Goal: Information Seeking & Learning: Learn about a topic

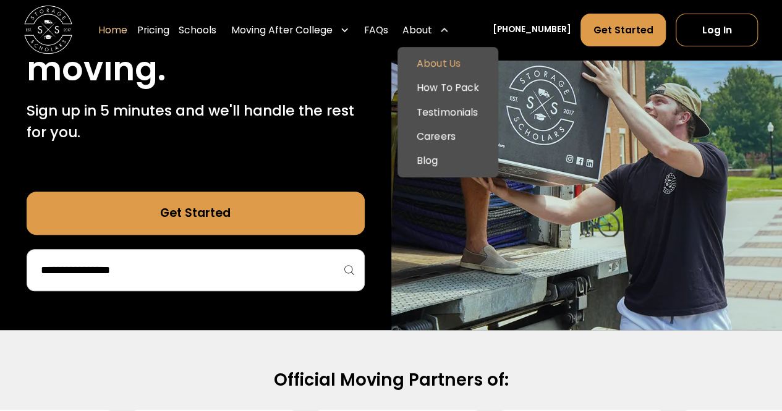
scroll to position [236, 0]
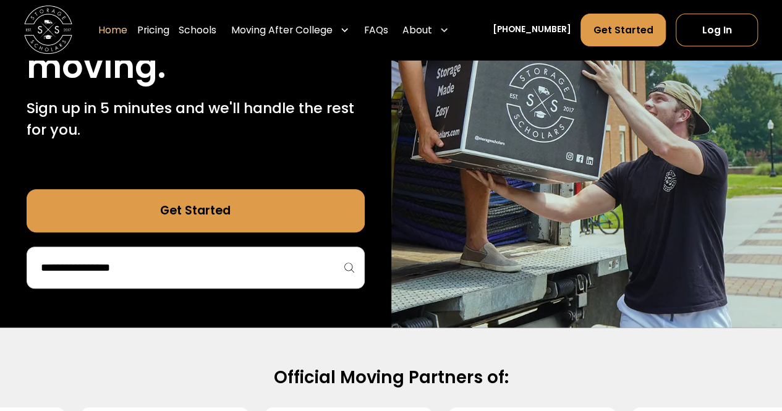
click at [305, 268] on input "search" at bounding box center [196, 267] width 312 height 21
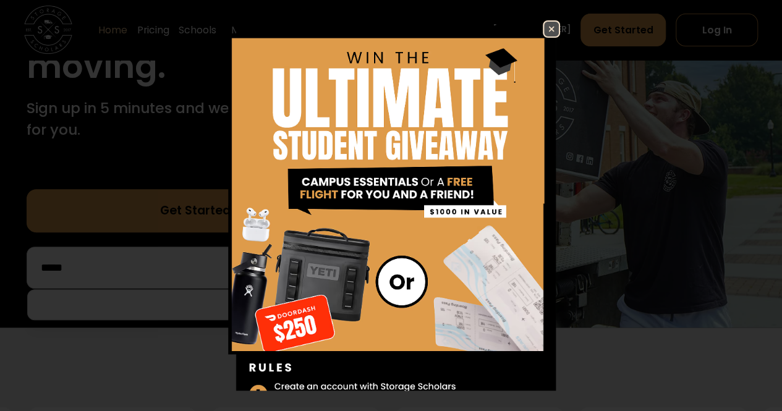
click at [543, 36] on link at bounding box center [551, 28] width 17 height 17
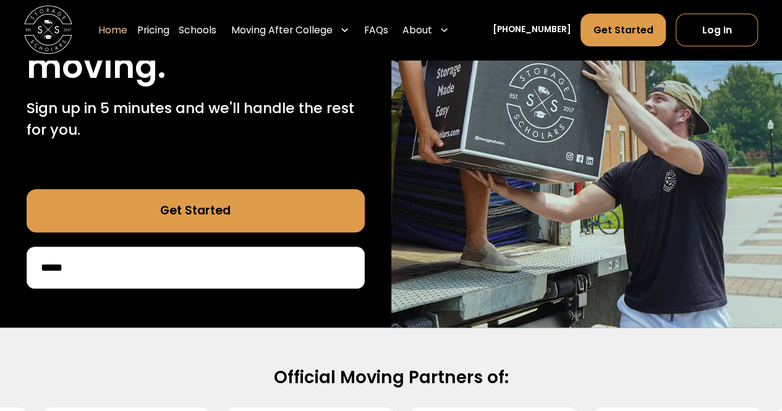
click at [261, 265] on input "****" at bounding box center [196, 267] width 312 height 21
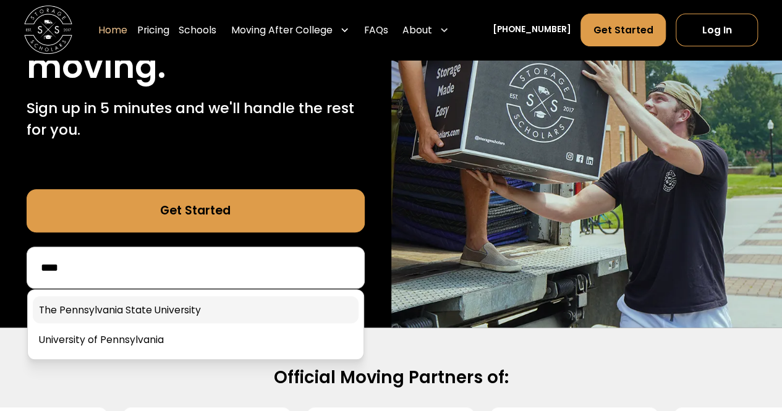
type input "****"
click at [216, 309] on link at bounding box center [196, 309] width 326 height 27
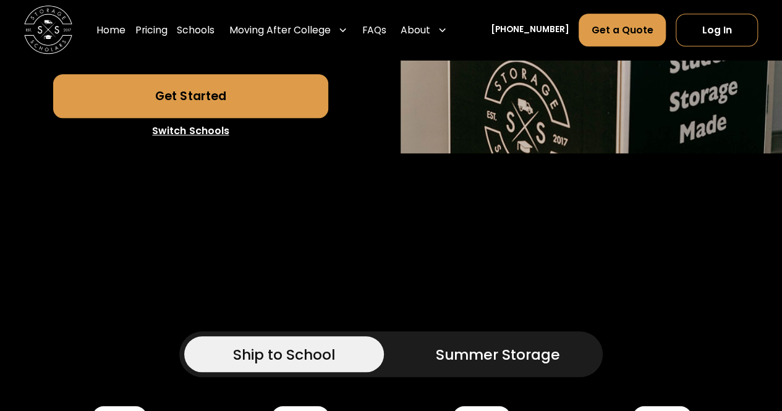
scroll to position [451, 0]
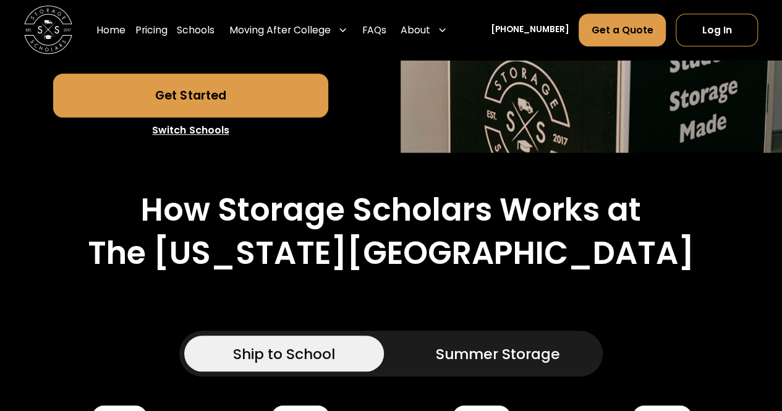
click at [273, 117] on link "Get Started" at bounding box center [190, 95] width 275 height 43
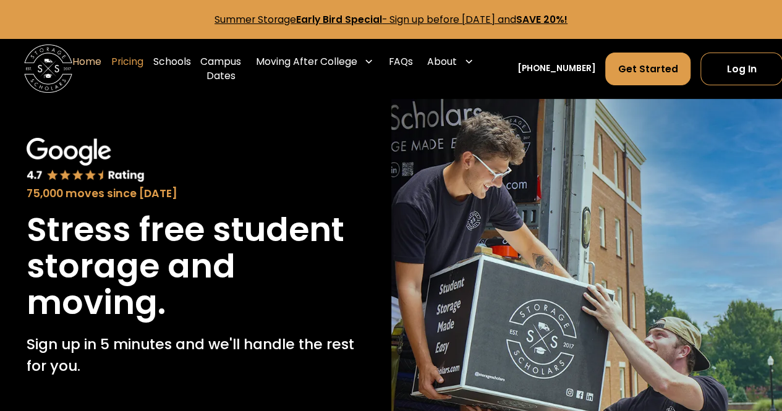
click at [141, 65] on link "Pricing" at bounding box center [127, 69] width 32 height 48
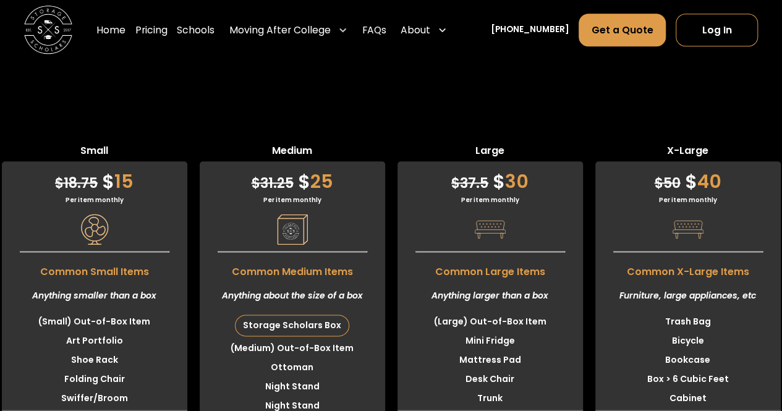
scroll to position [2959, 0]
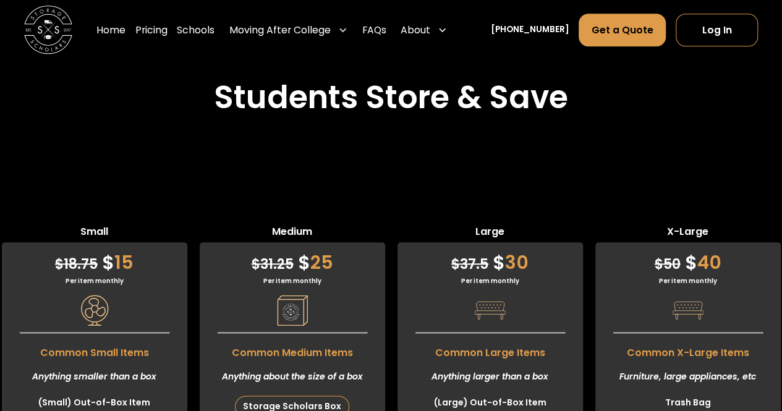
scroll to position [2878, 0]
click at [489, 277] on div "Per item monthly" at bounding box center [491, 281] width 186 height 9
click at [518, 243] on div "$ 37.5 $ 30" at bounding box center [491, 260] width 186 height 34
